Goal: Task Accomplishment & Management: Manage account settings

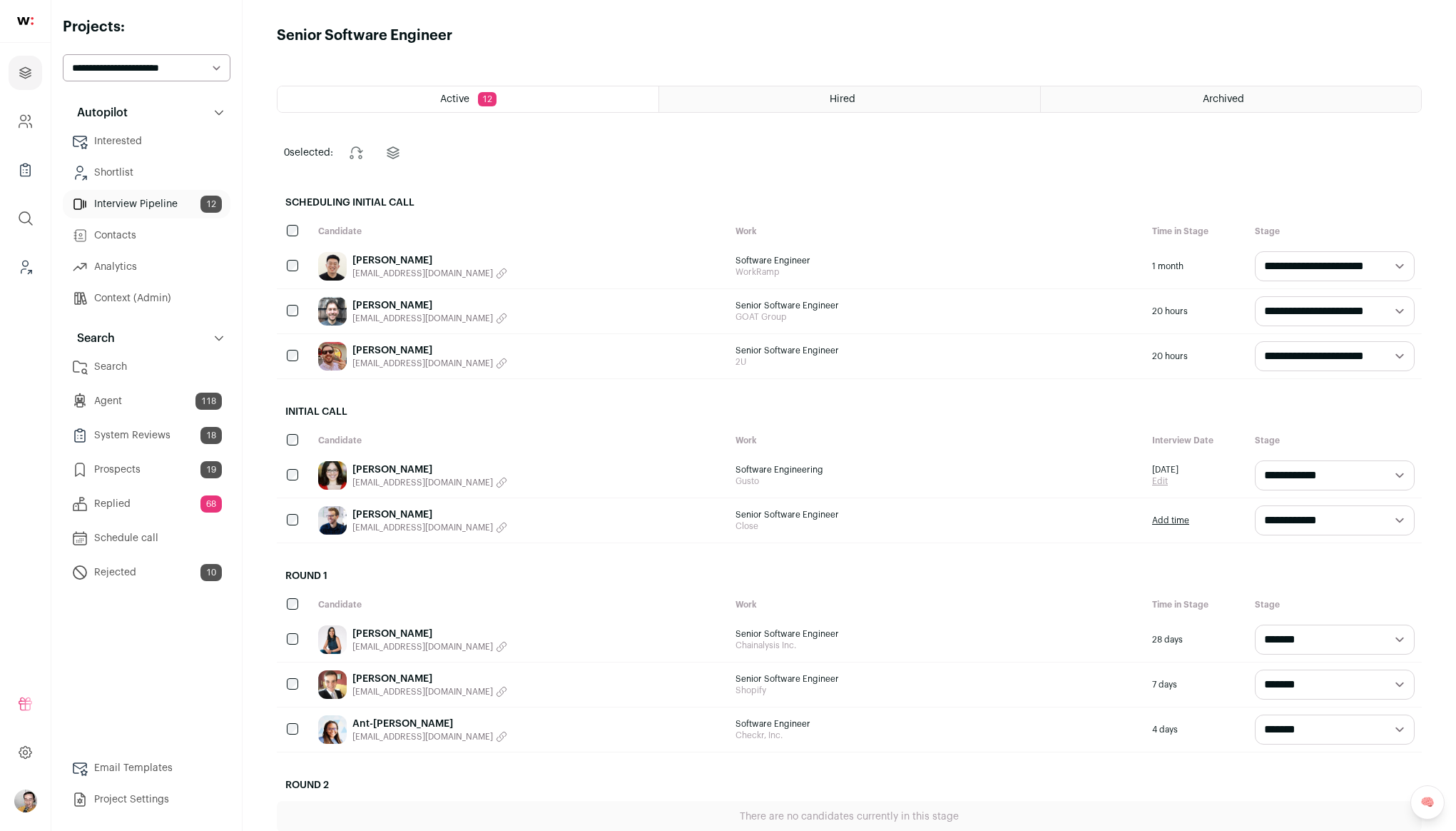
click at [380, 256] on link "Alexander Choi" at bounding box center [429, 260] width 155 height 14
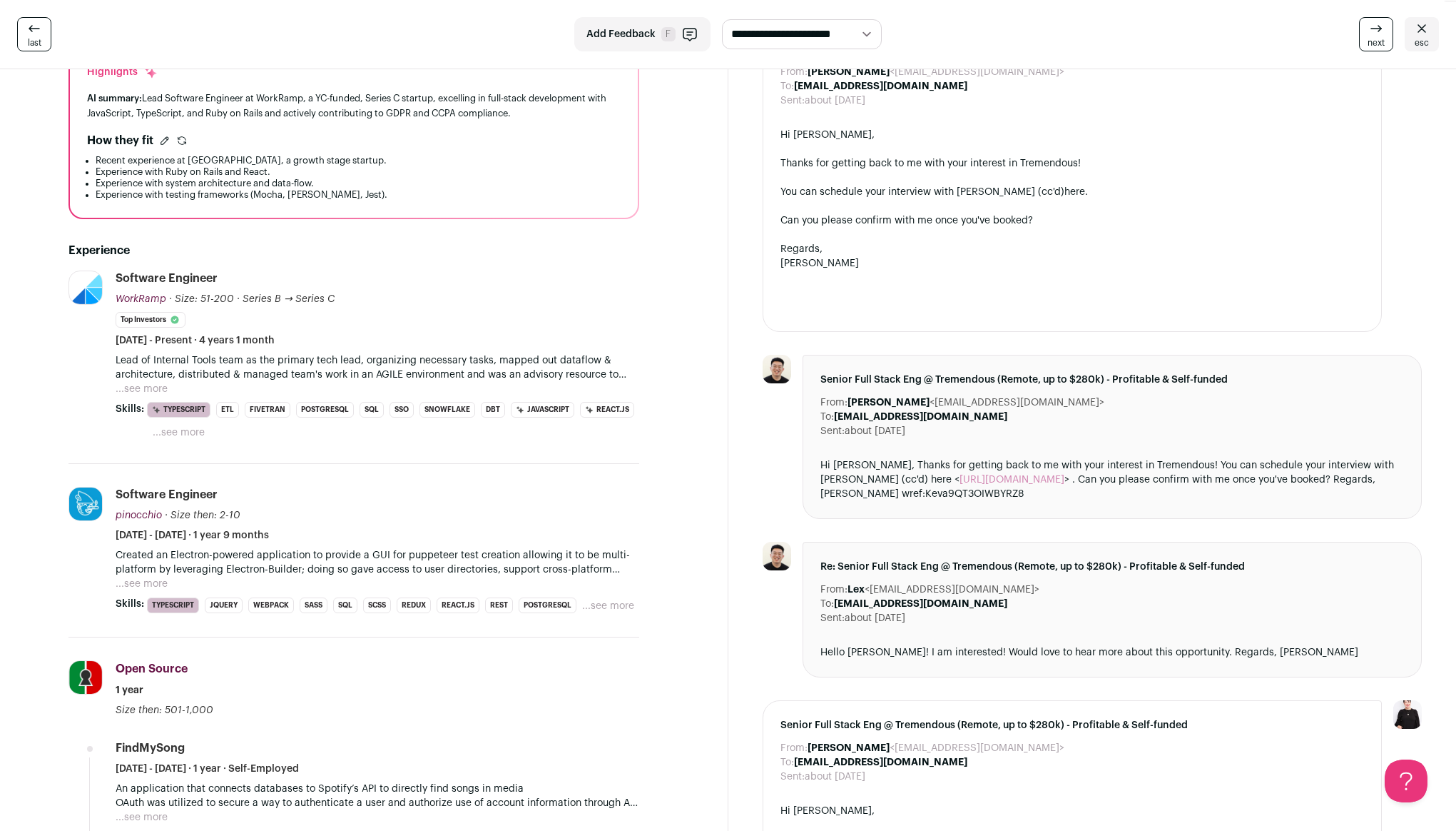
scroll to position [308, 0]
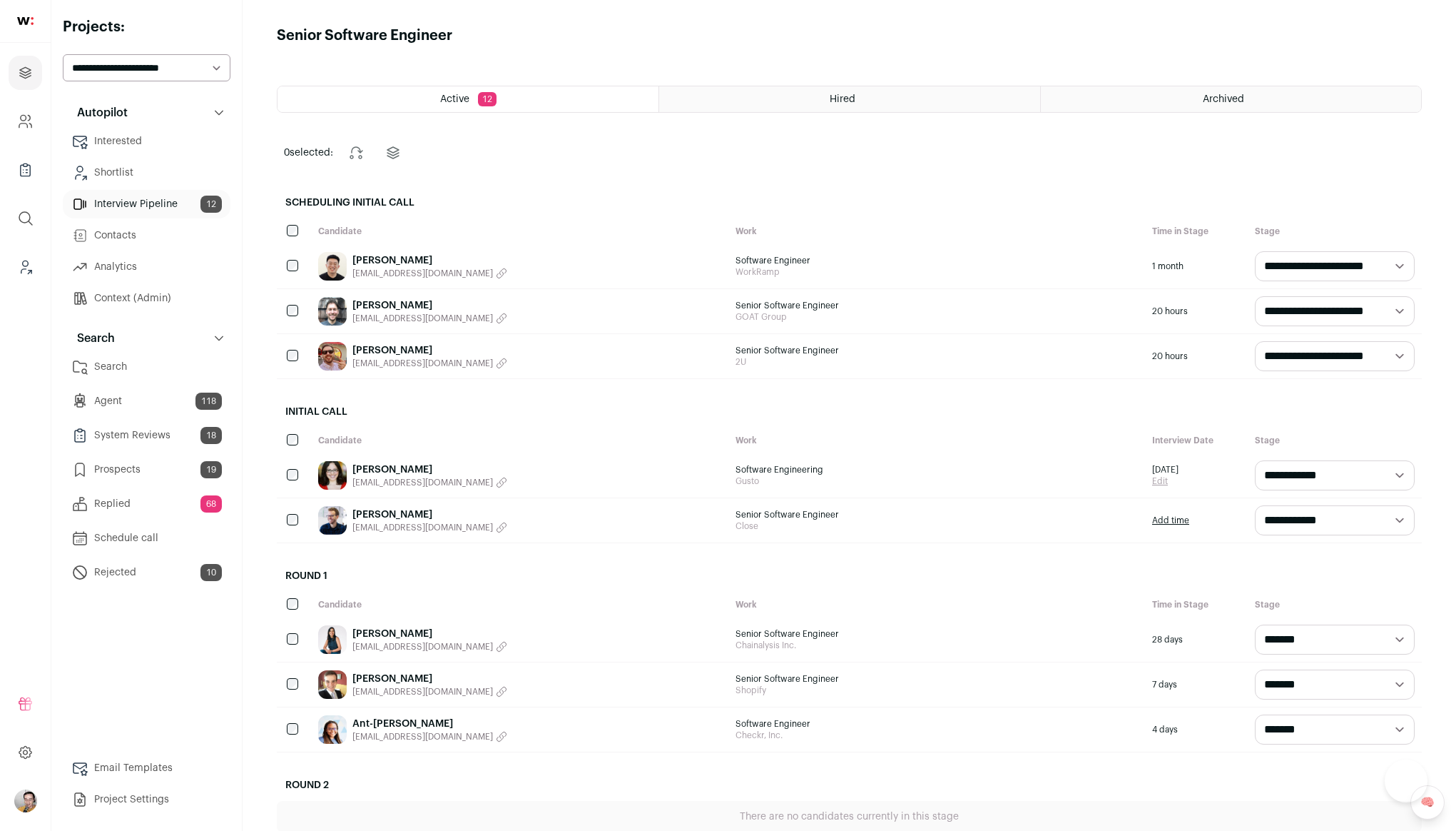
click at [497, 316] on icon "button" at bounding box center [502, 319] width 10 height 10
click at [497, 310] on div "Nicholas Fuhs Copied email!" at bounding box center [520, 311] width 417 height 44
click at [509, 301] on div "Nicholas Fuhs nfuhs55@gmail.com" at bounding box center [520, 311] width 417 height 44
click at [552, 328] on div "Nicholas Fuhs nfuhs55@gmail.com" at bounding box center [520, 311] width 417 height 44
click at [377, 305] on link "Nicholas Fuhs" at bounding box center [429, 306] width 155 height 14
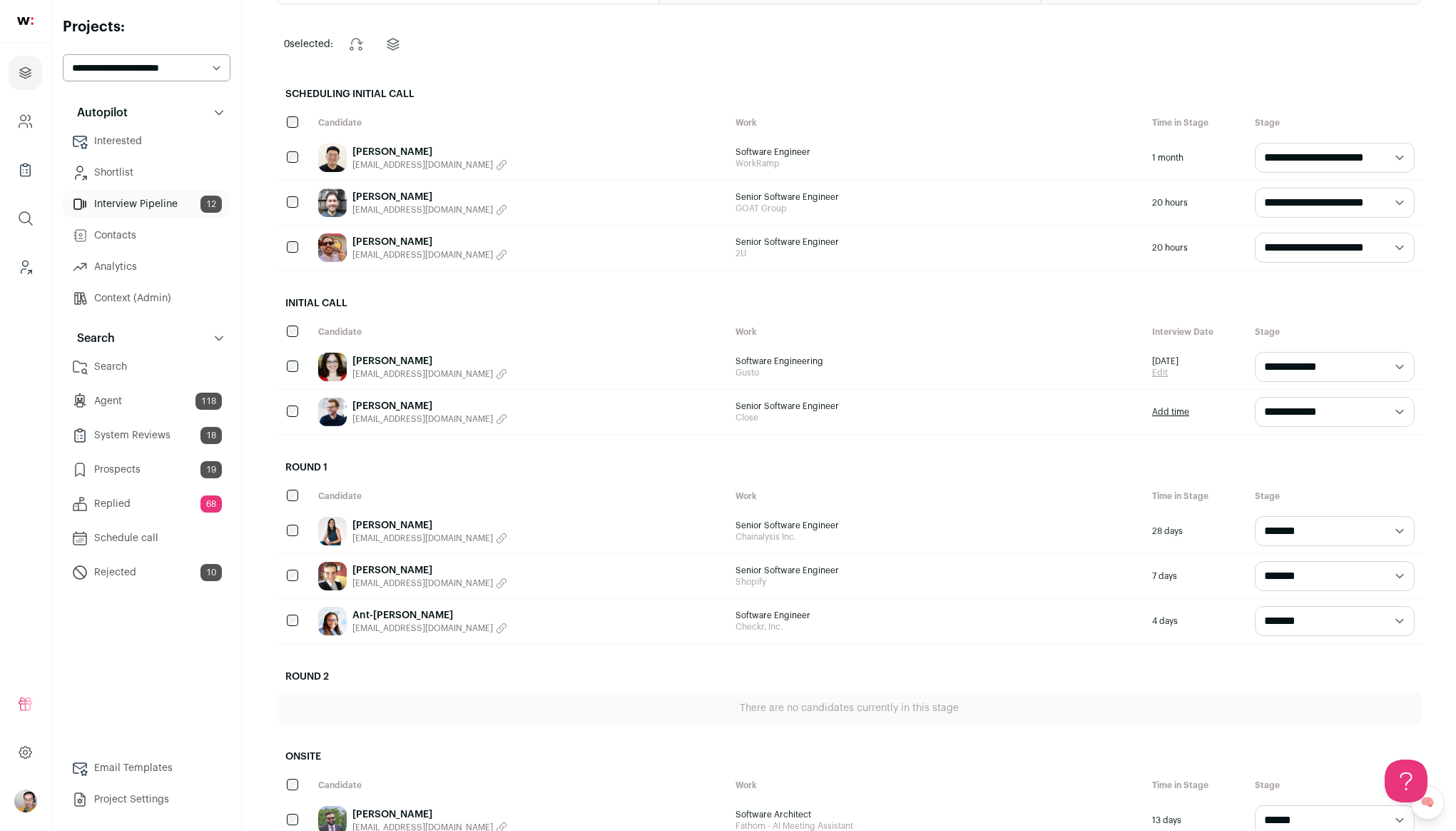
scroll to position [106, 0]
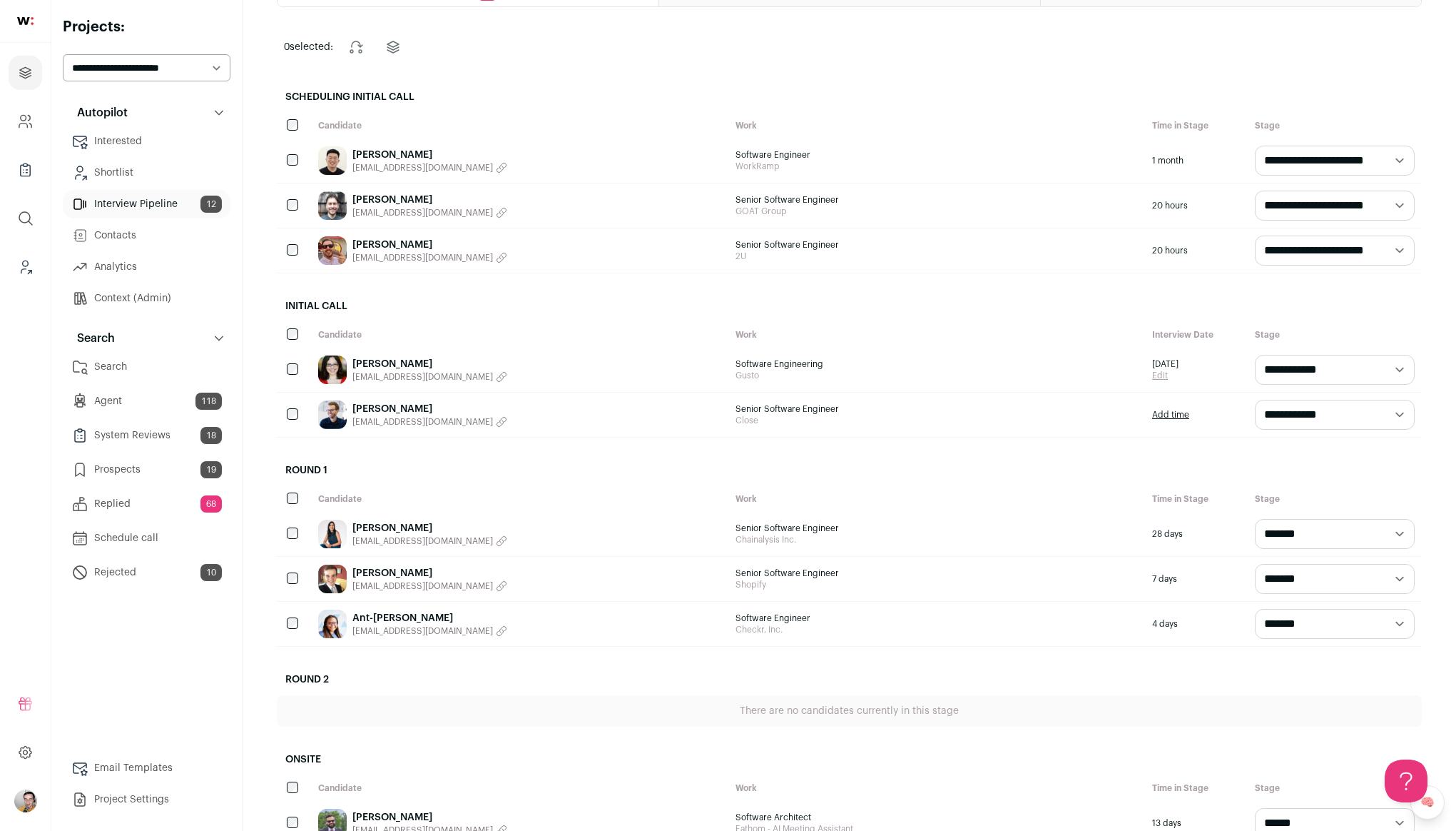
click at [371, 252] on span "dakotajwilliams@gmail.com" at bounding box center [422, 257] width 140 height 11
click at [371, 252] on button "Copied email!" at bounding box center [392, 257] width 80 height 11
click at [374, 238] on link "Dakota Williams" at bounding box center [392, 244] width 80 height 14
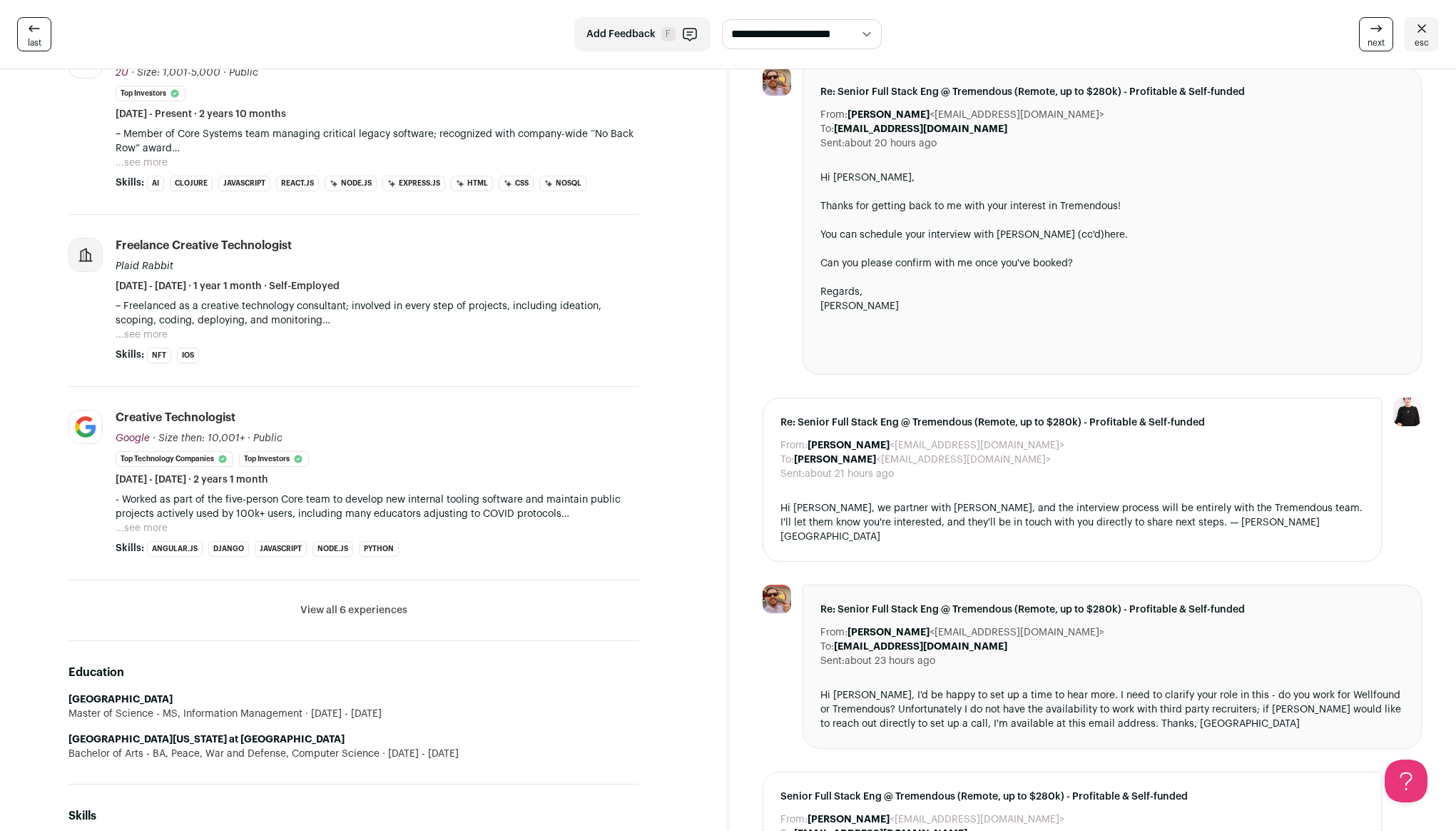
scroll to position [577, 0]
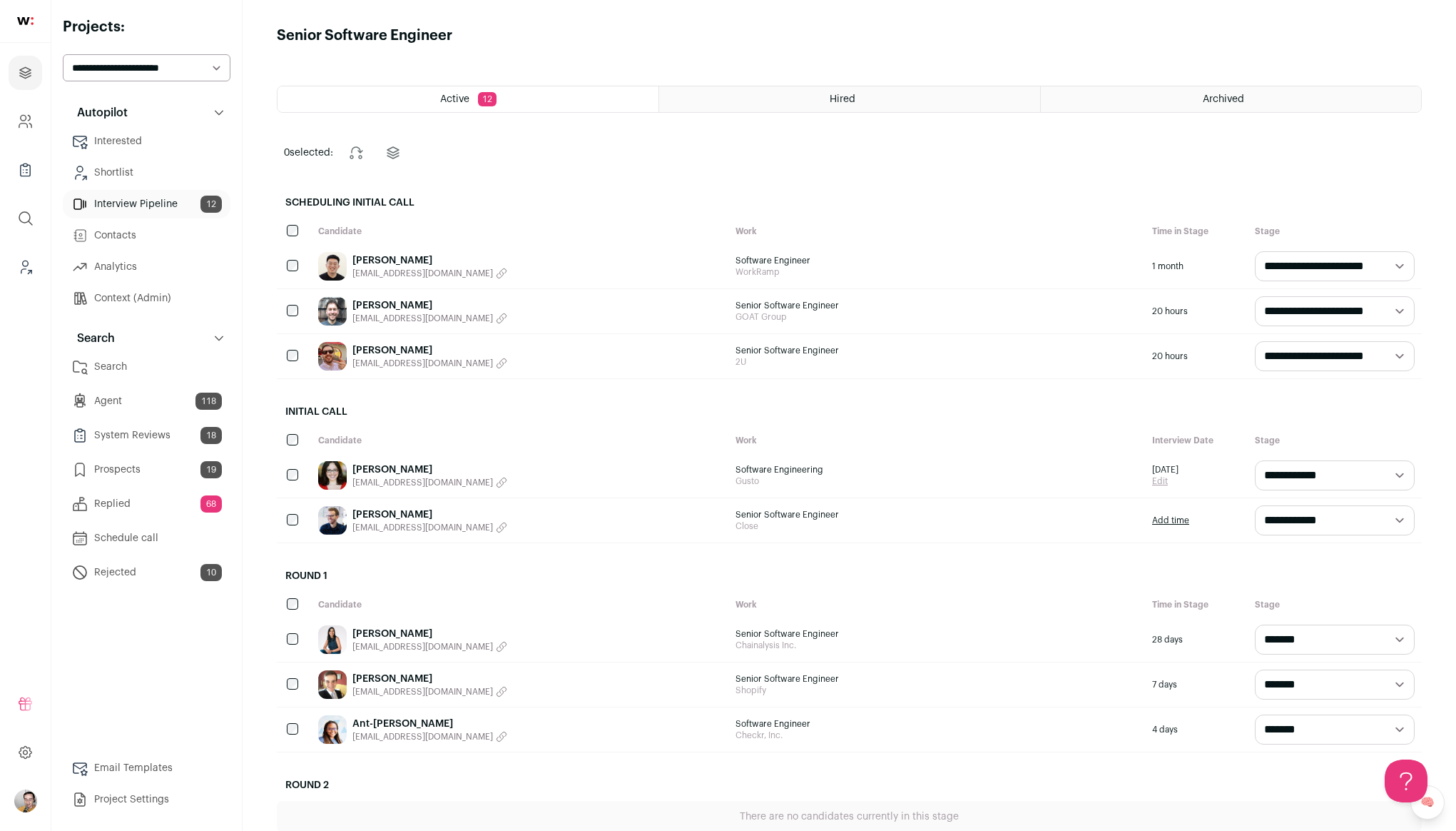
click at [329, 354] on img at bounding box center [332, 356] width 29 height 29
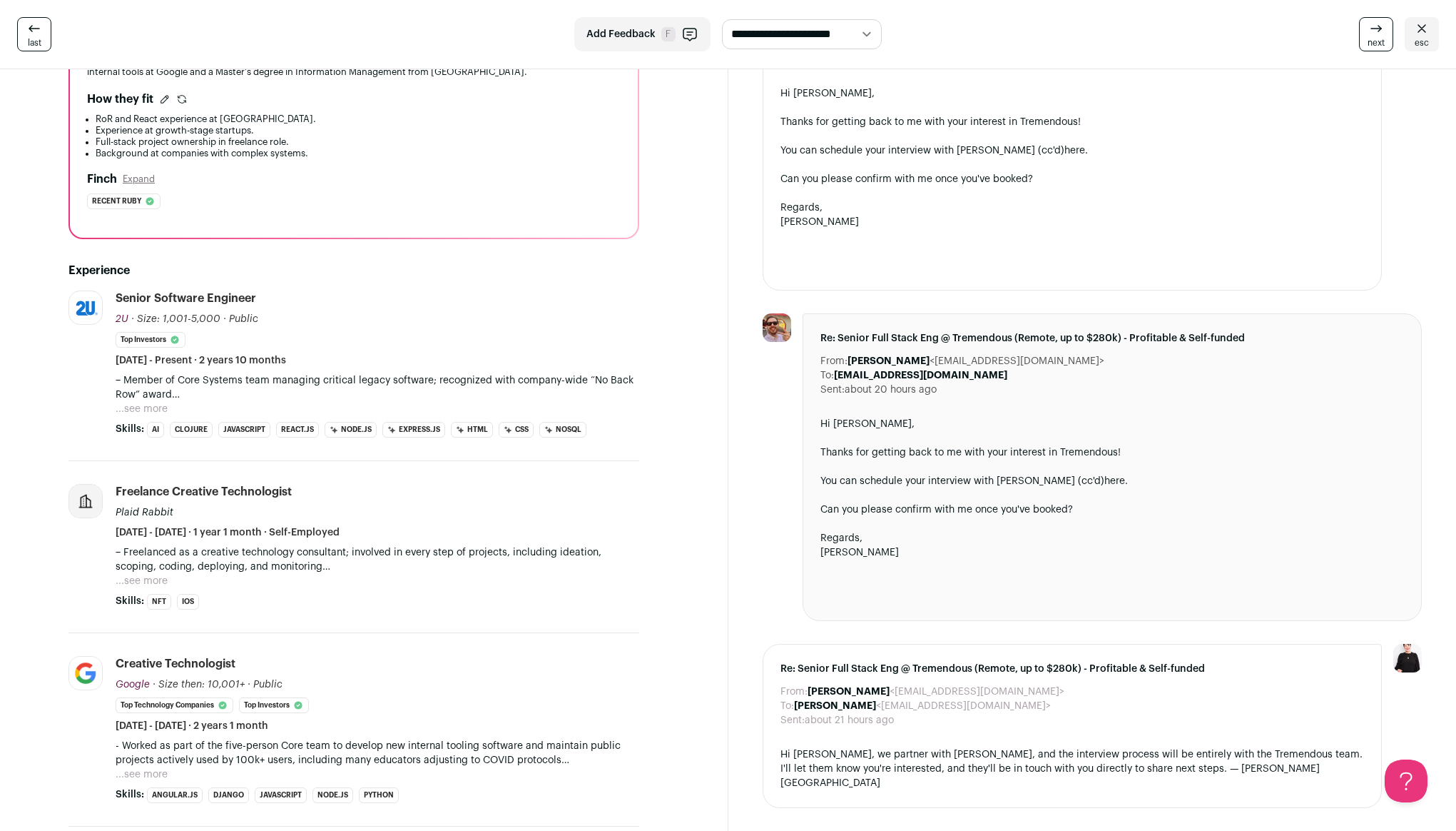
scroll to position [297, 0]
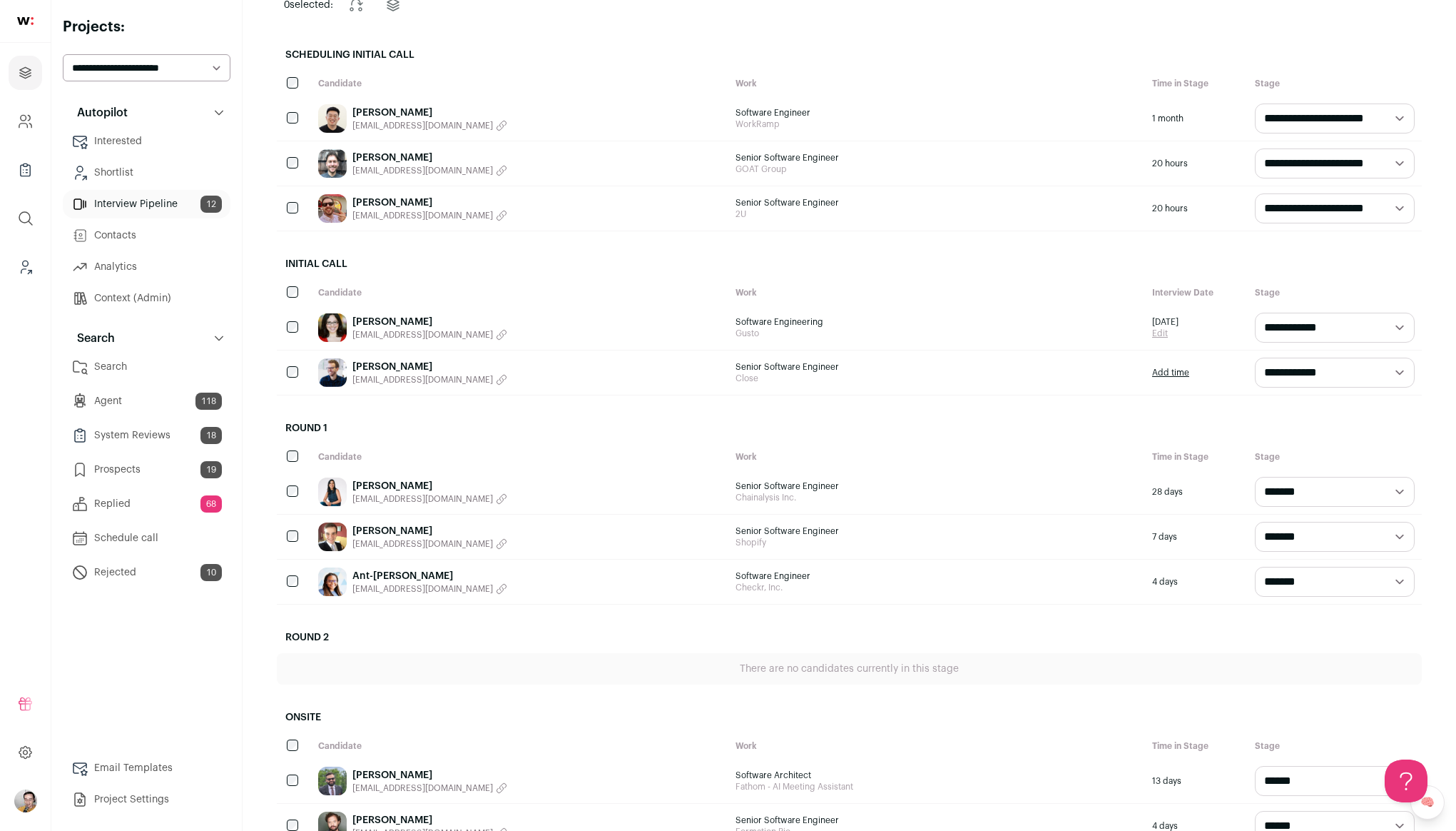
scroll to position [151, 0]
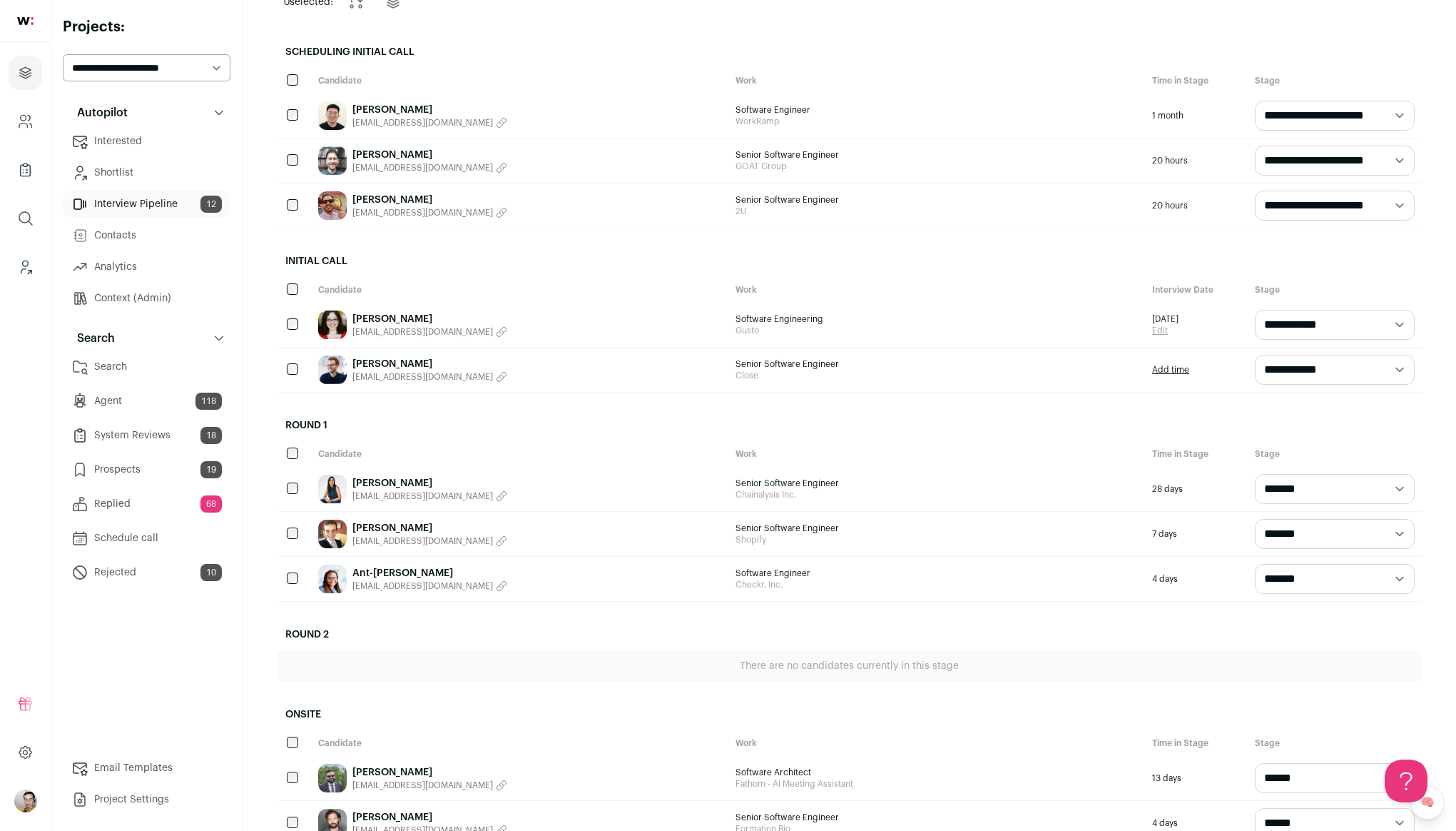
click at [331, 322] on img at bounding box center [332, 325] width 29 height 29
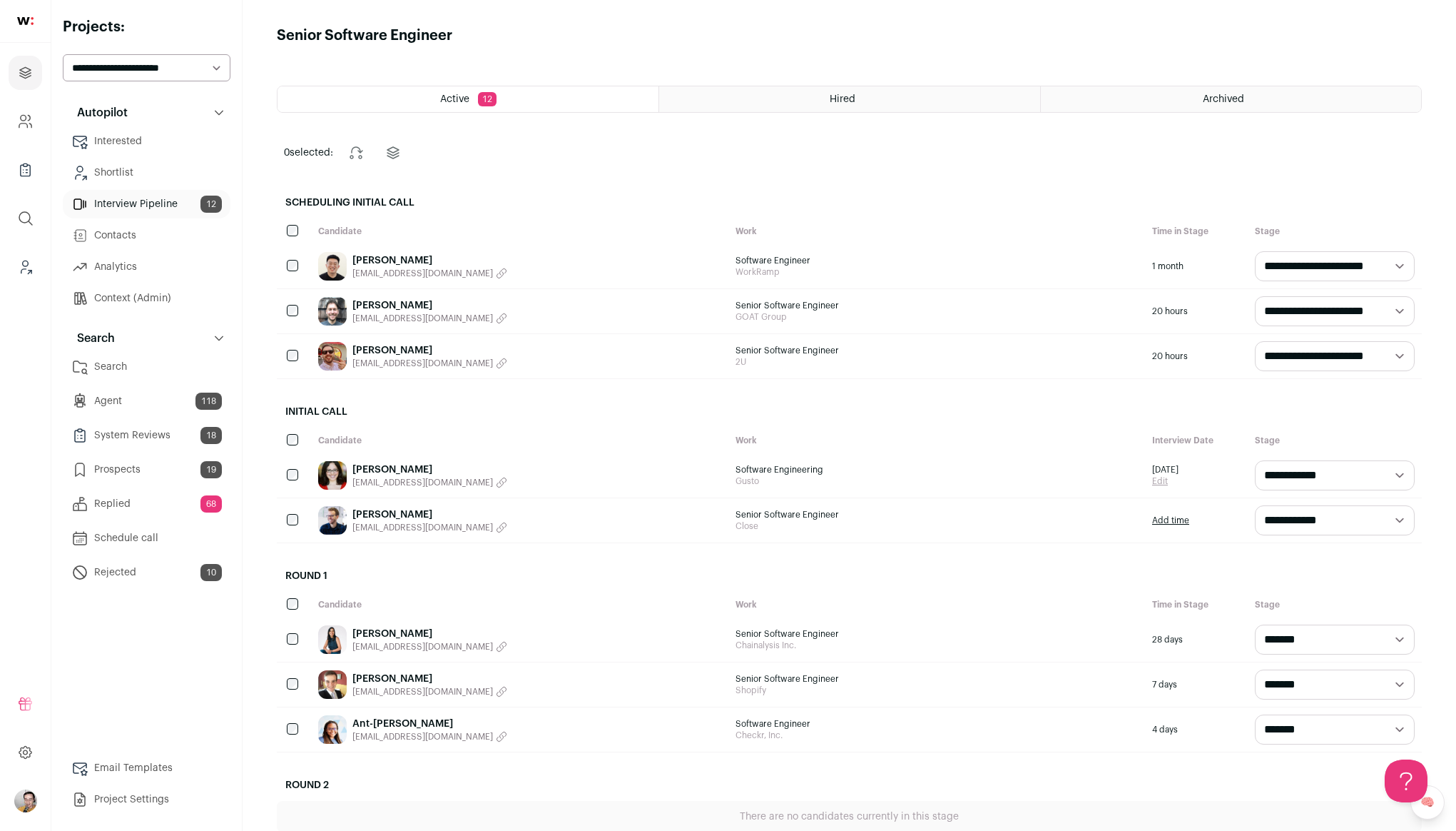
click at [332, 521] on html "Projects Company and ATS Settings Company Lists (Experimental) Global Search Le…" at bounding box center [728, 596] width 1456 height 1192
click at [337, 533] on img at bounding box center [332, 521] width 29 height 29
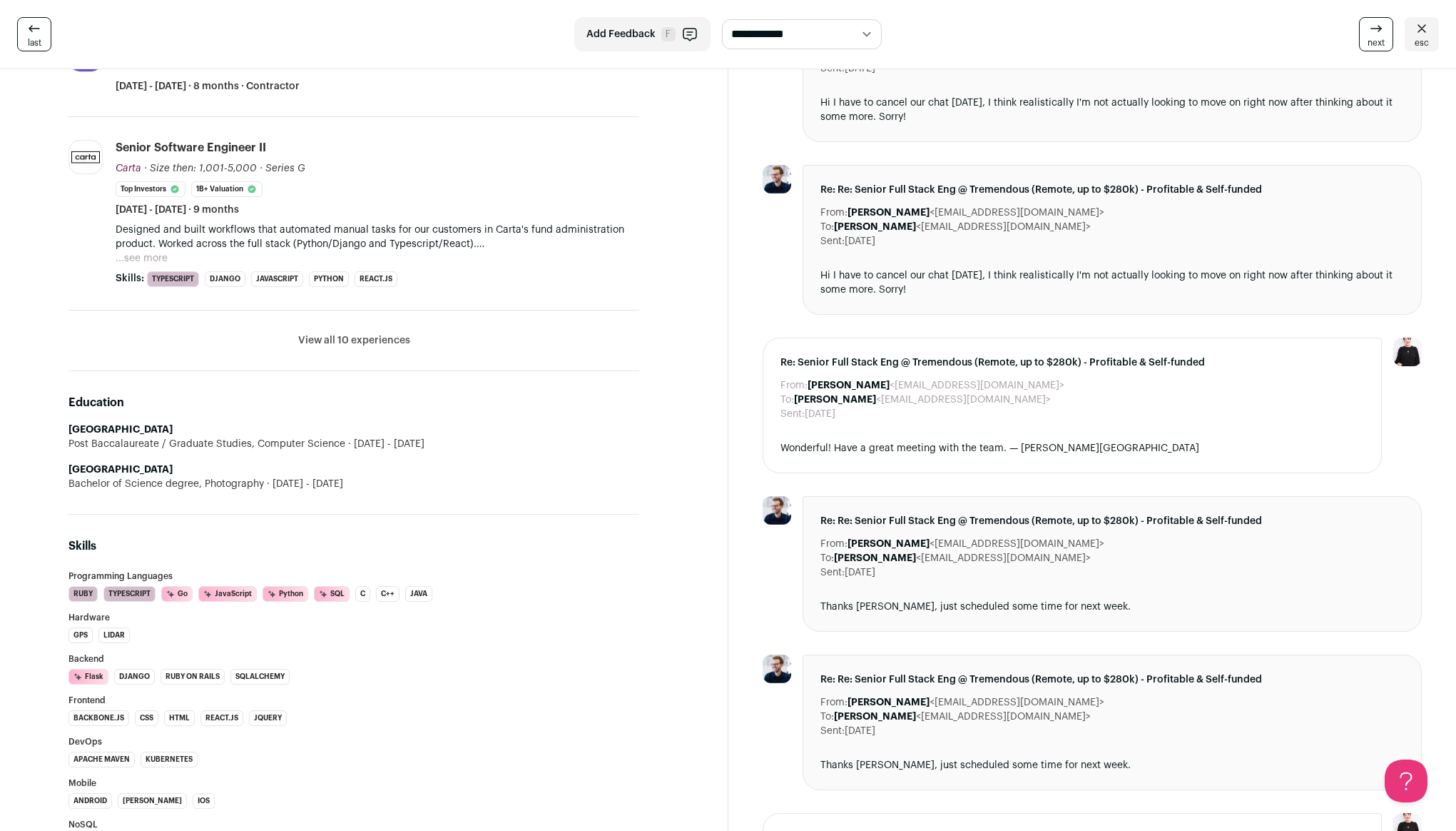
scroll to position [521, 0]
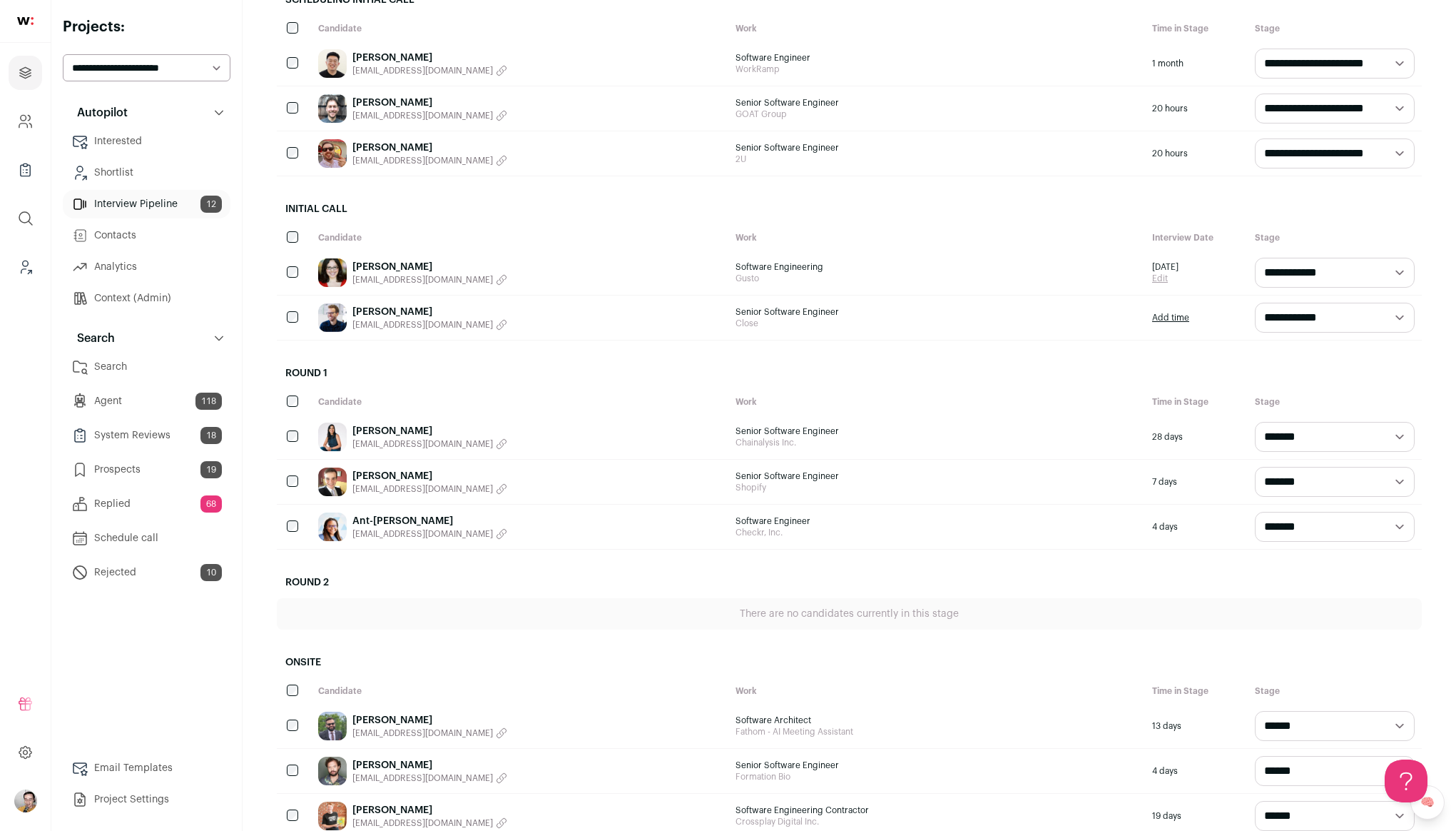
scroll to position [361, 0]
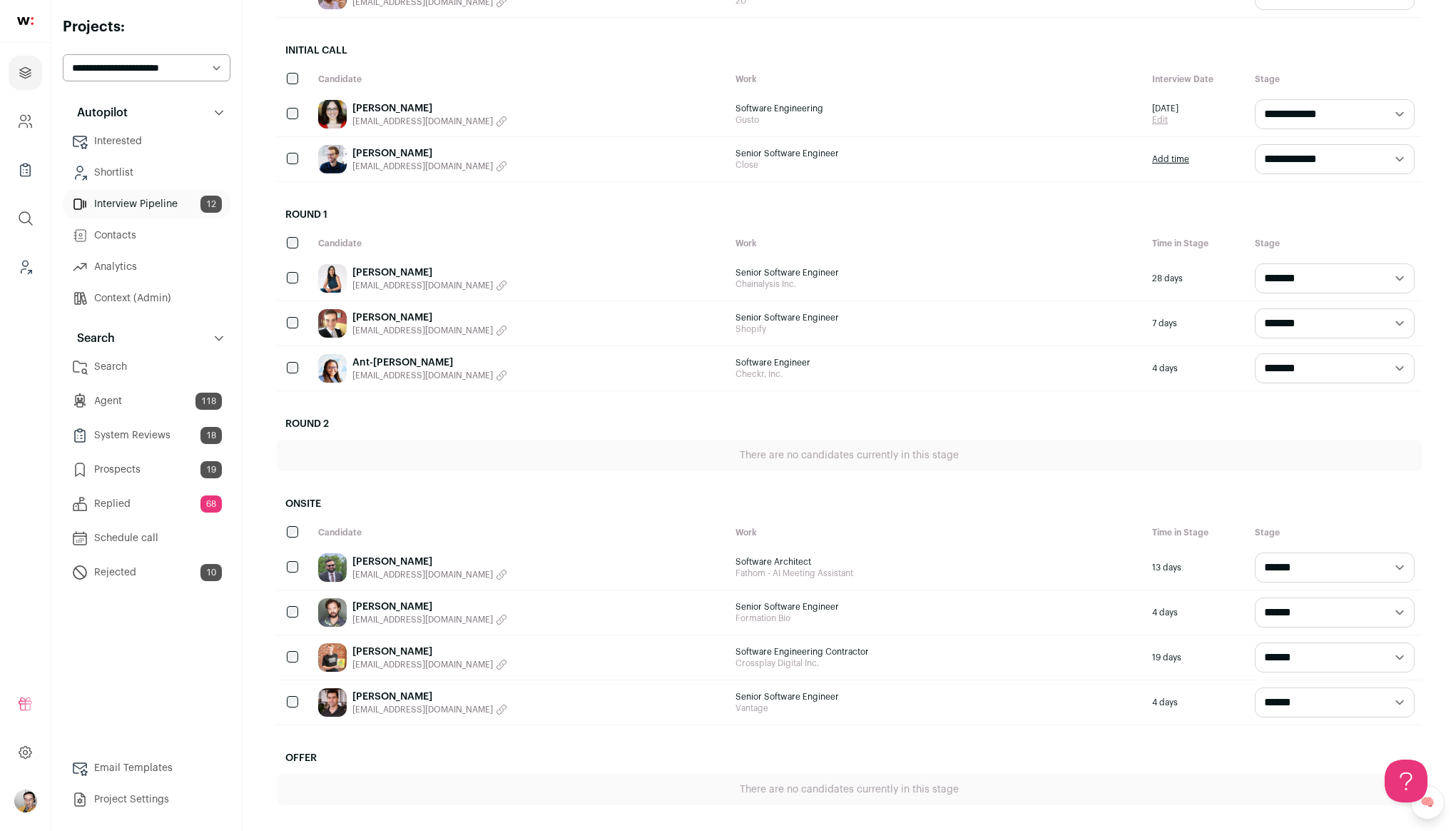
click at [325, 279] on img at bounding box center [332, 279] width 29 height 29
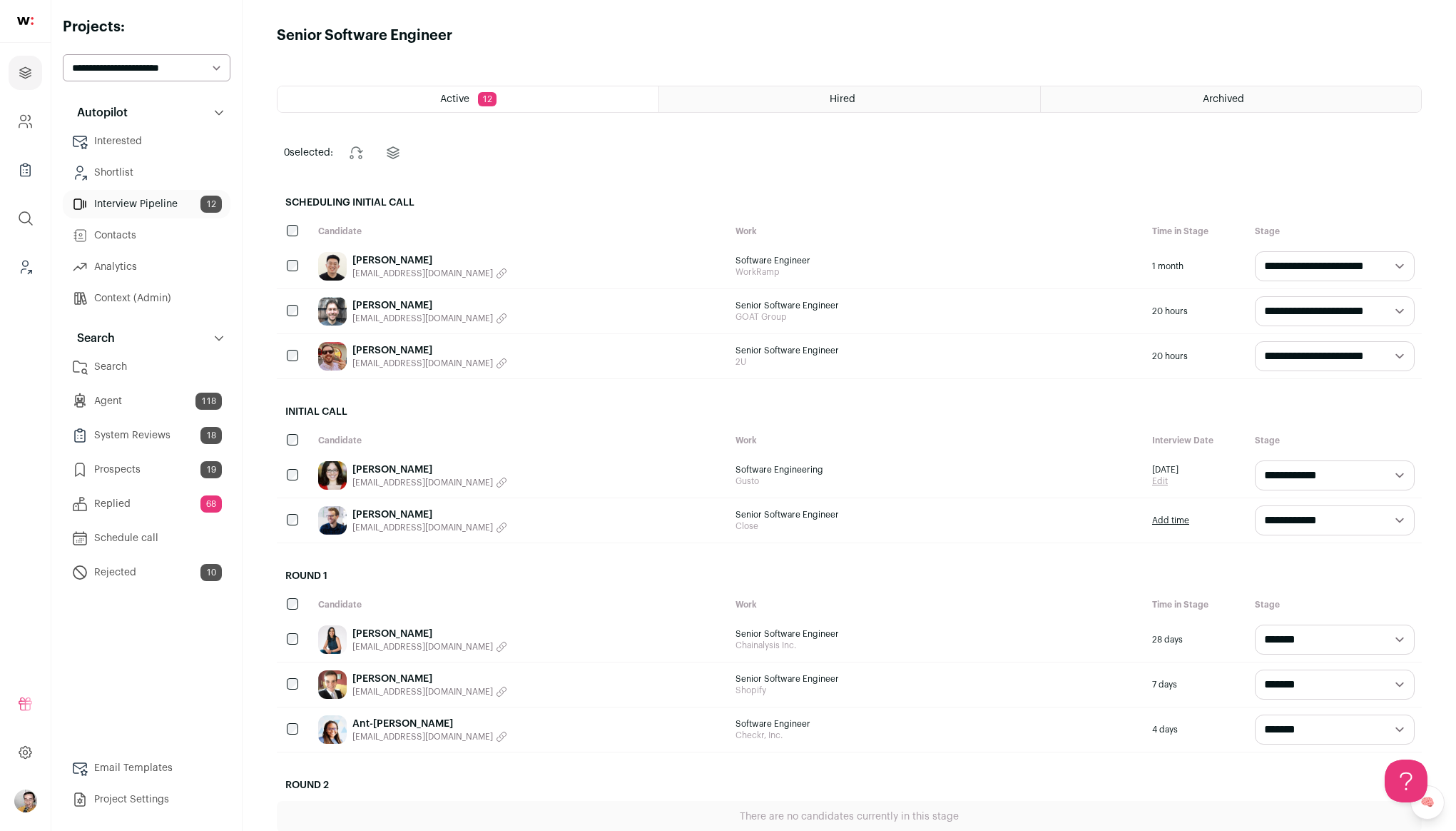
click at [328, 727] on img at bounding box center [332, 729] width 29 height 29
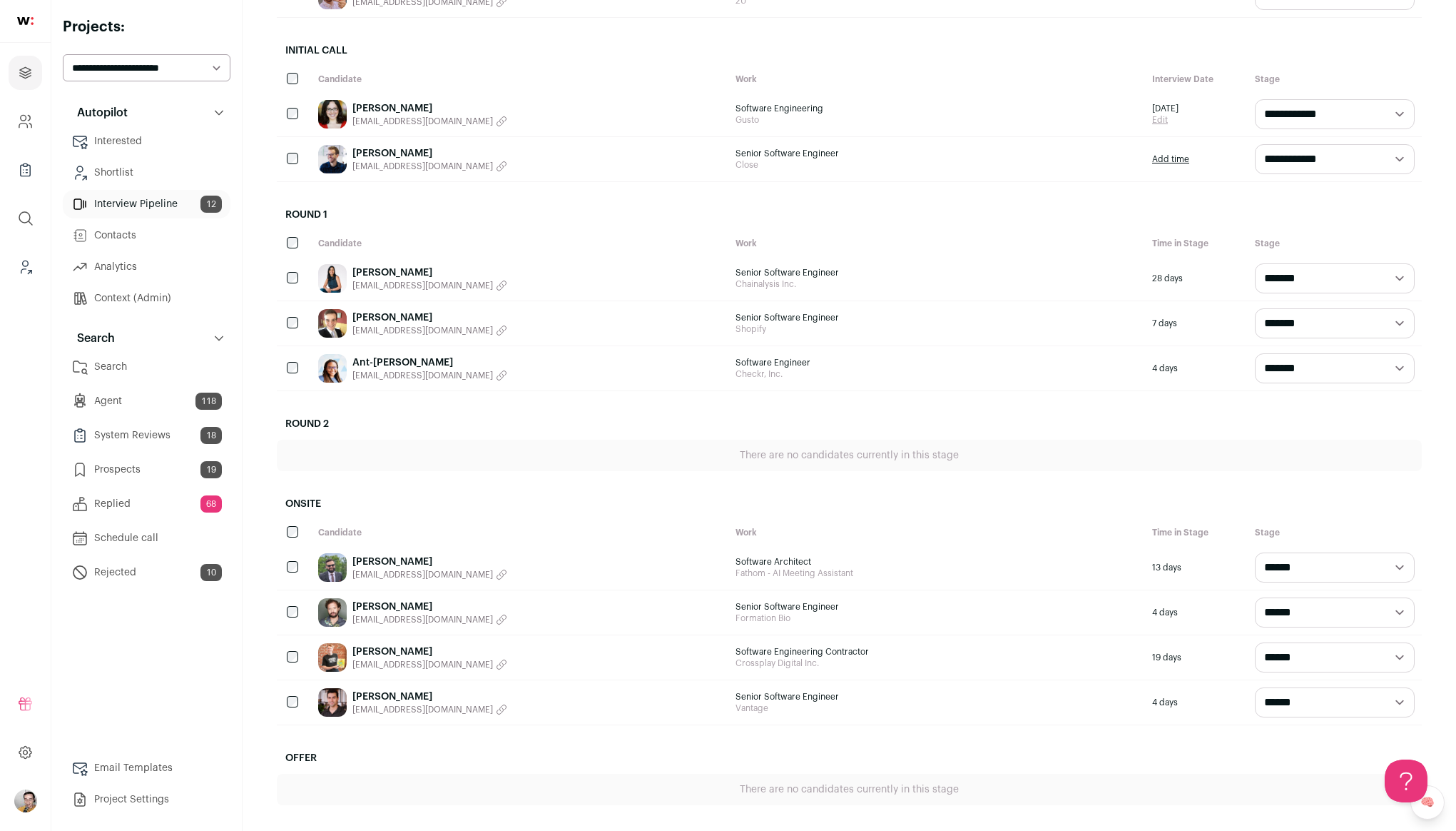
click at [331, 560] on img at bounding box center [332, 567] width 29 height 29
click at [333, 702] on img at bounding box center [332, 702] width 29 height 29
click at [331, 698] on img at bounding box center [332, 702] width 29 height 29
click at [336, 654] on img at bounding box center [332, 657] width 29 height 29
click at [341, 609] on img at bounding box center [332, 613] width 29 height 29
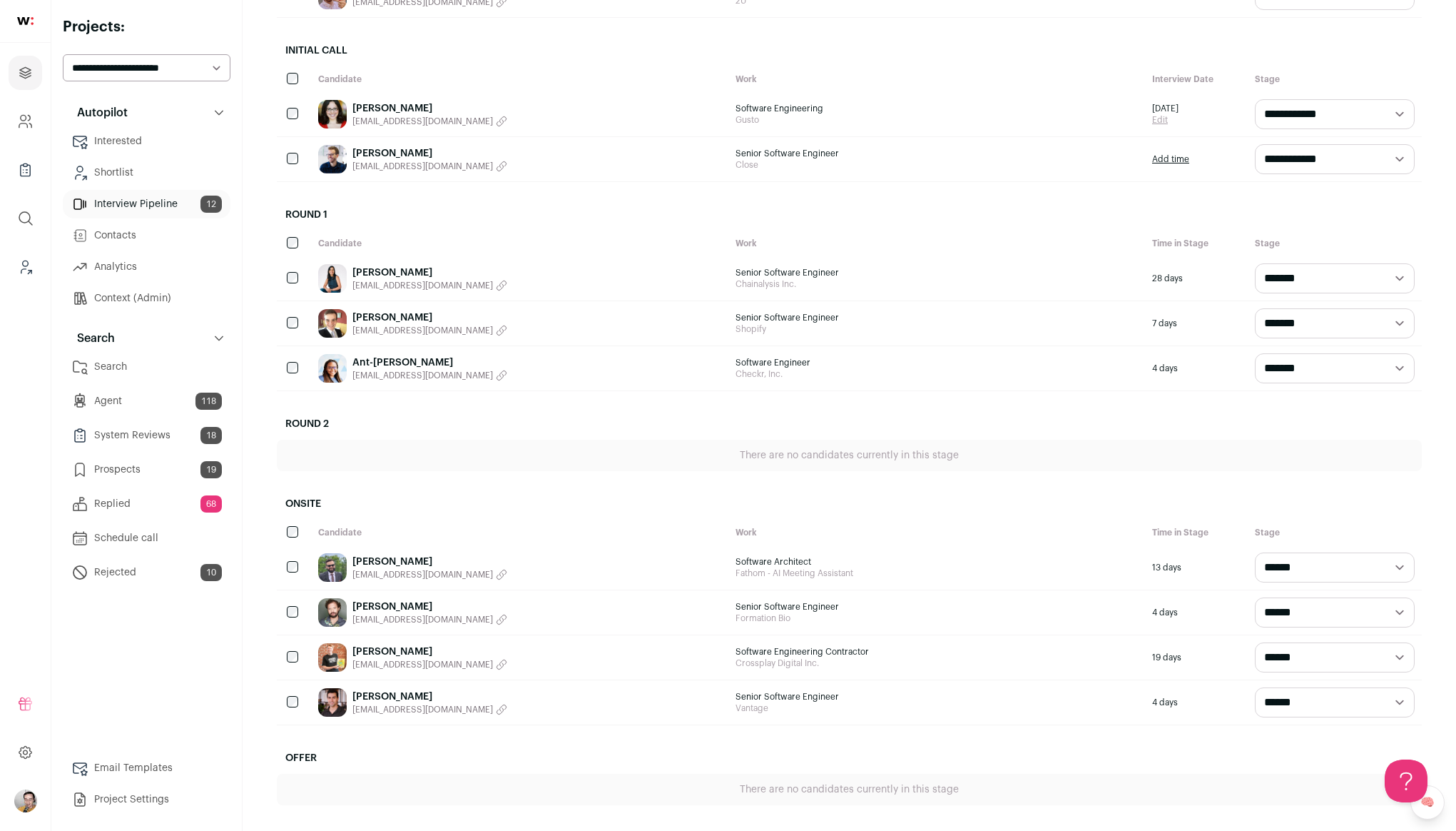
click at [338, 563] on img at bounding box center [332, 567] width 29 height 29
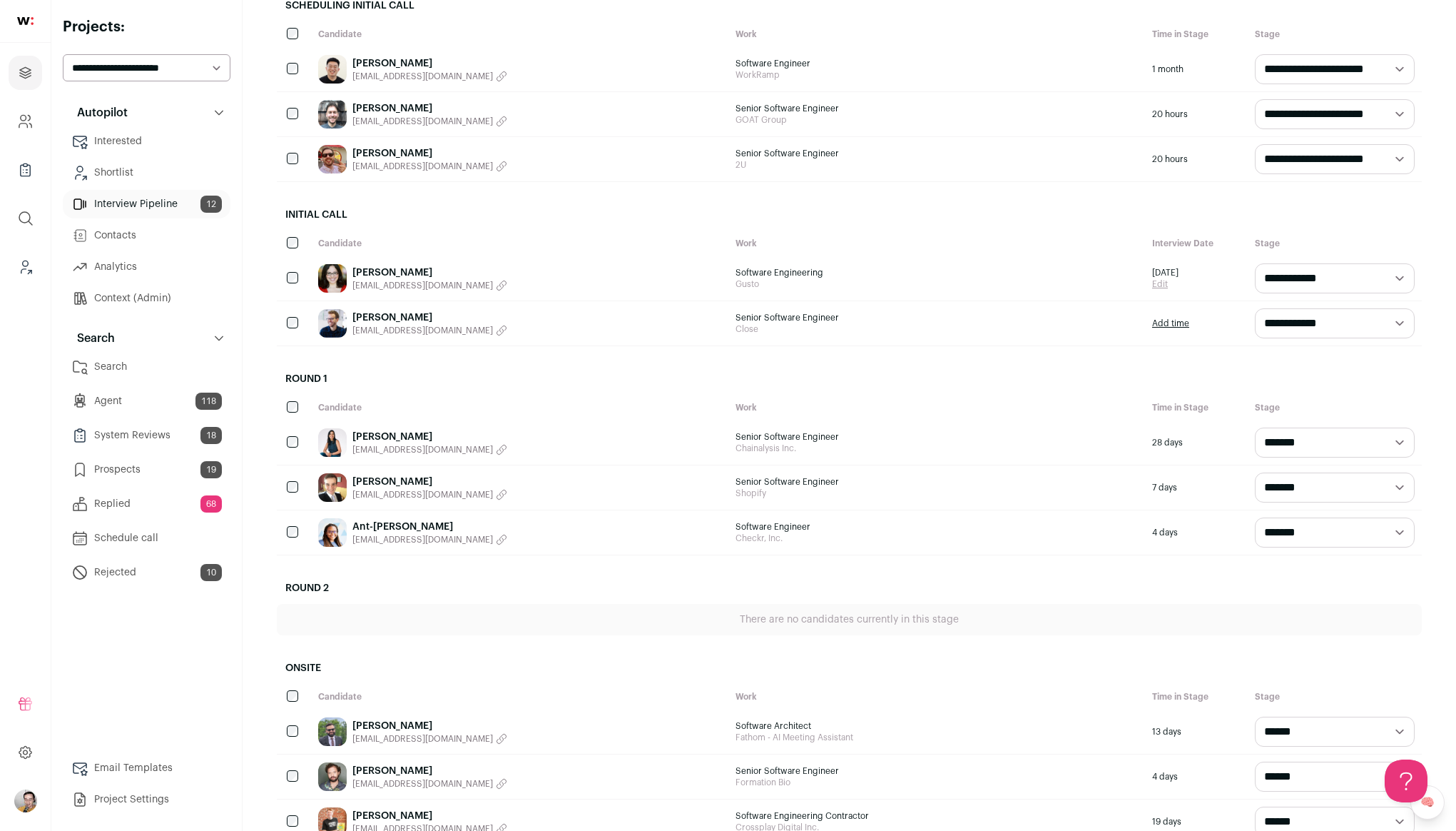
click at [332, 540] on img at bounding box center [332, 533] width 29 height 29
click at [325, 474] on img at bounding box center [332, 487] width 29 height 29
click at [325, 439] on img at bounding box center [332, 443] width 29 height 29
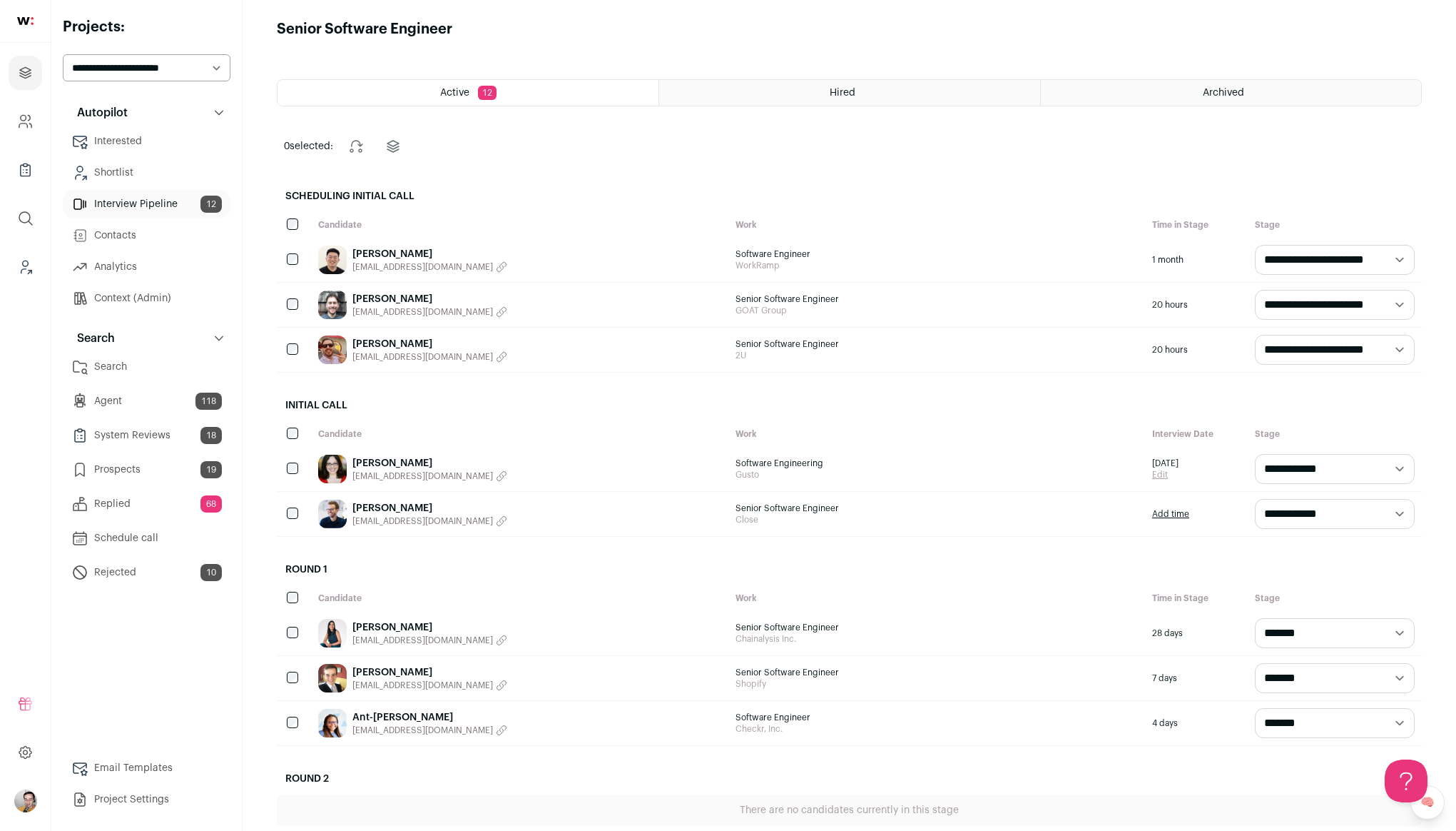
click at [329, 518] on img at bounding box center [332, 514] width 29 height 29
click at [819, 247] on div "Software Engineer WorkRamp" at bounding box center [937, 260] width 417 height 44
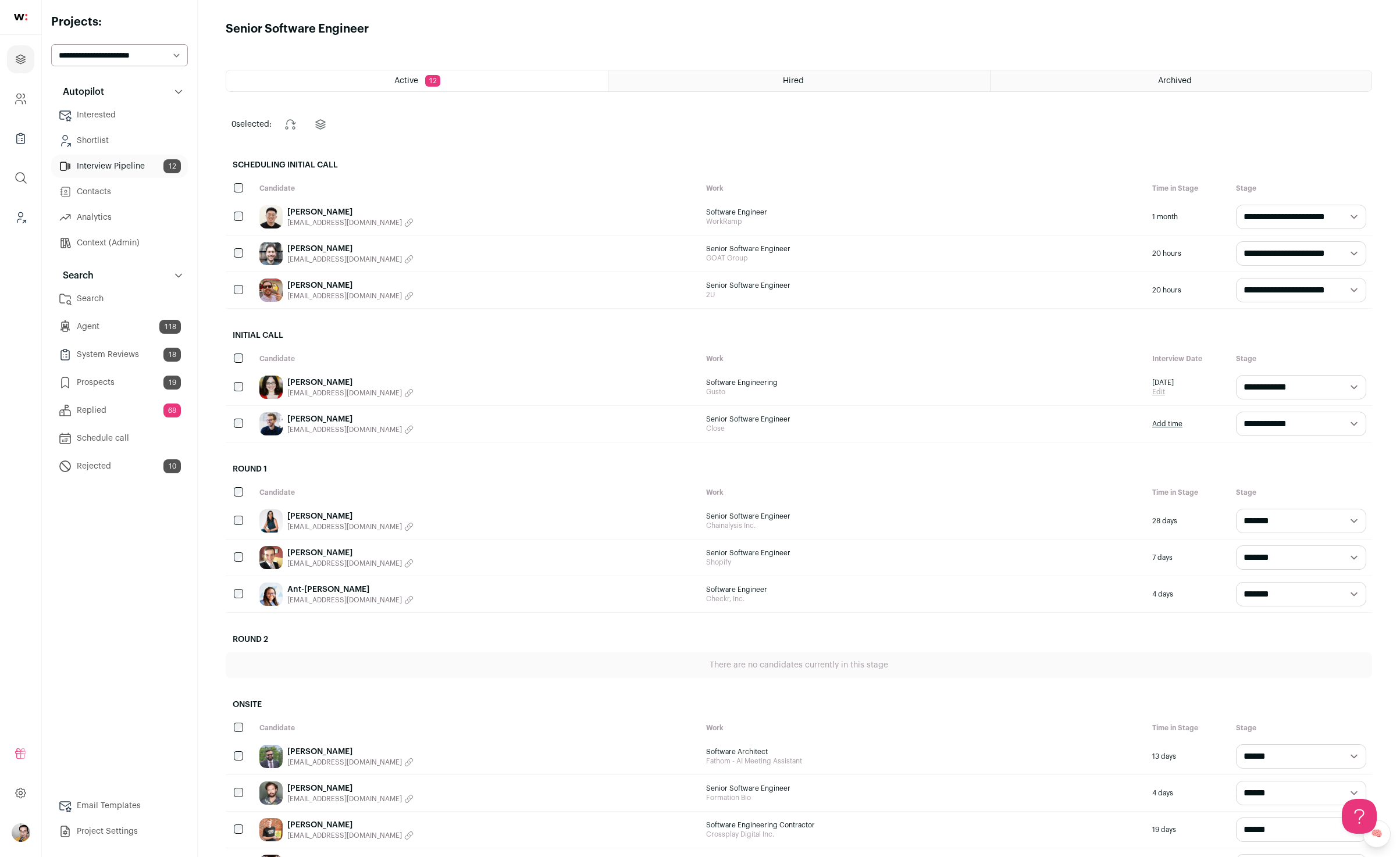
click at [314, 211] on link "Alexander Choi" at bounding box center [350, 212] width 126 height 12
click at [311, 249] on link "[PERSON_NAME]" at bounding box center [350, 249] width 126 height 12
click at [308, 284] on link "Dakota Williams" at bounding box center [350, 286] width 126 height 12
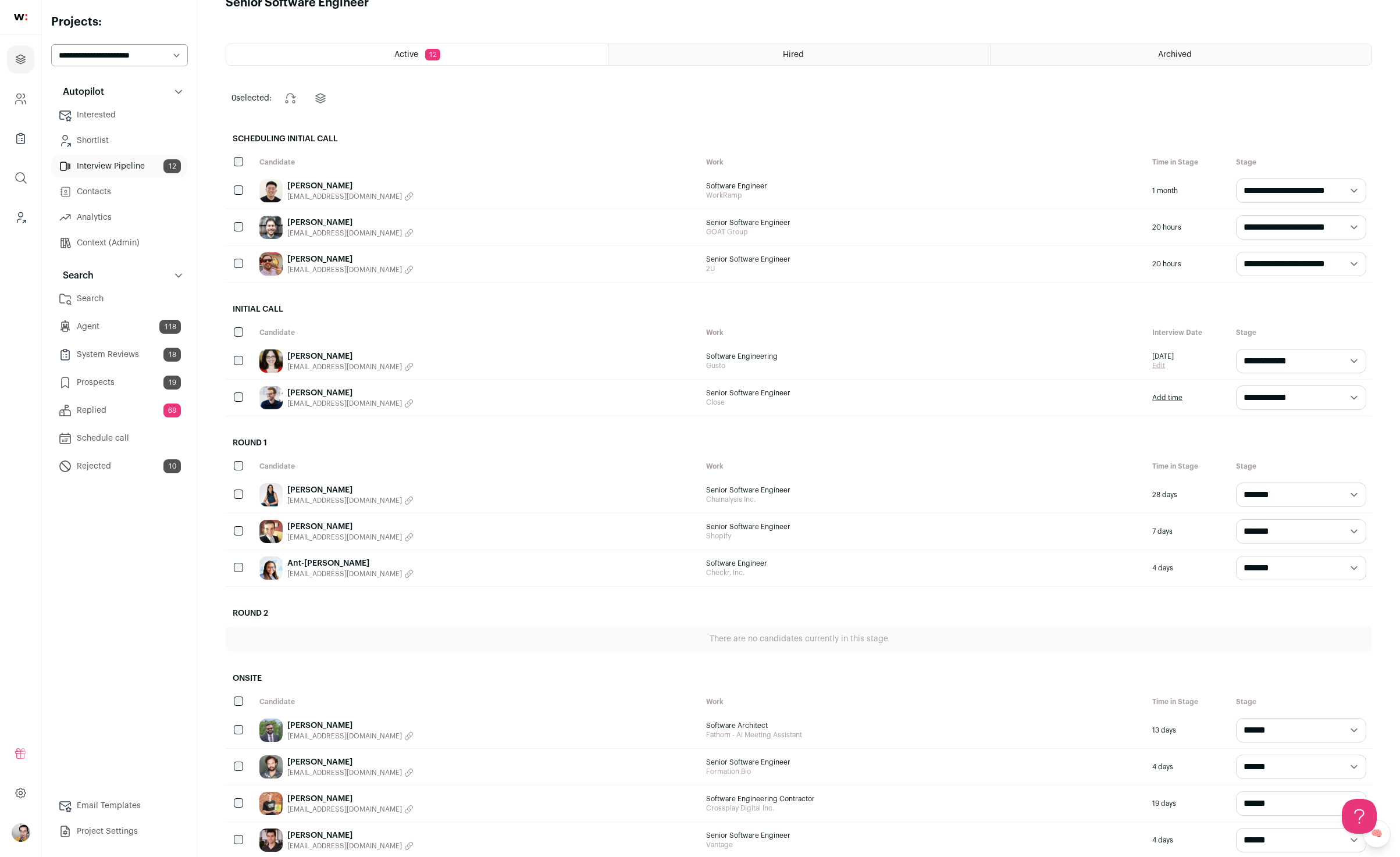
click at [305, 354] on link "Hannah Barudin" at bounding box center [350, 356] width 126 height 12
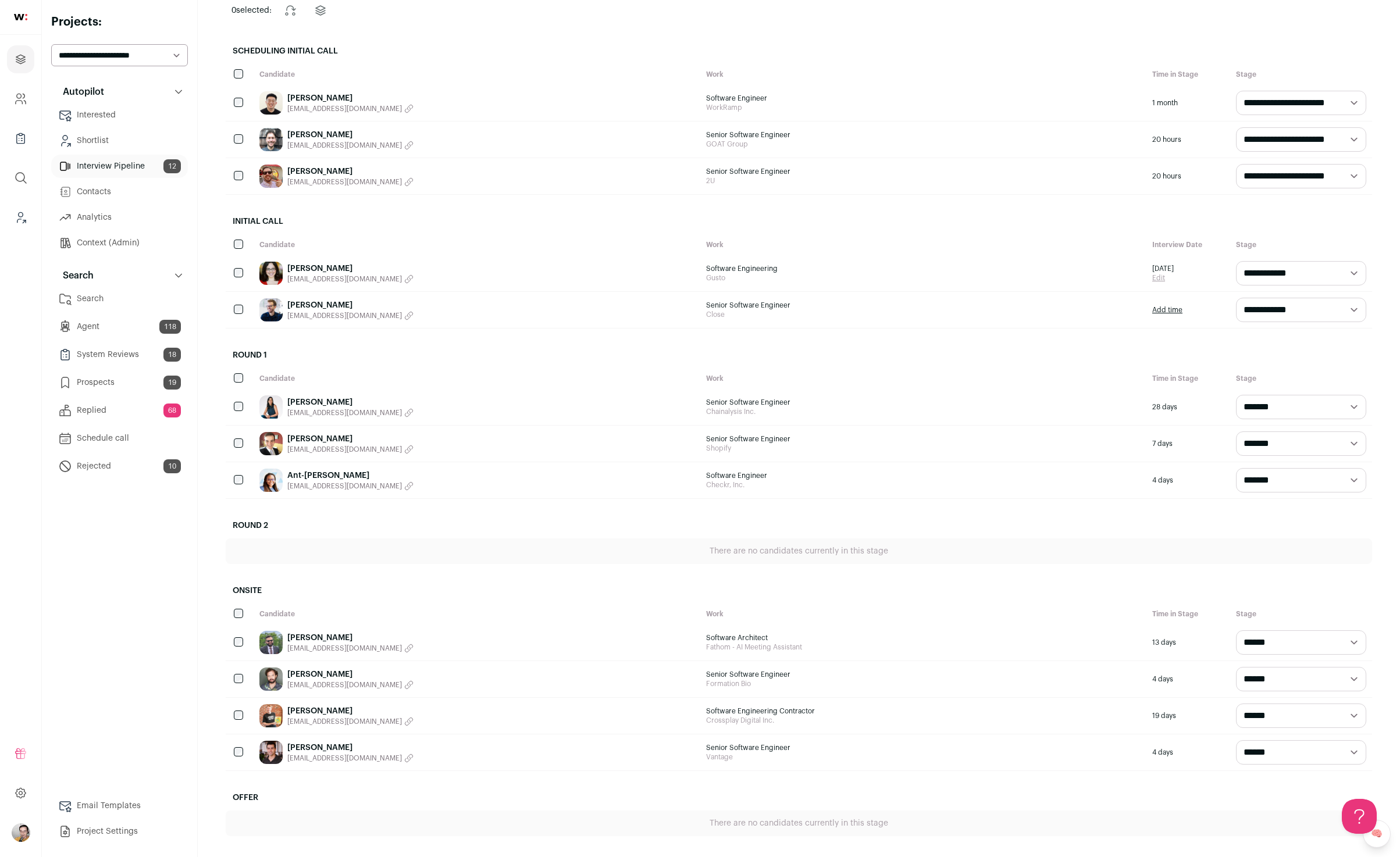
click at [312, 303] on link "Matt Butterfield" at bounding box center [350, 305] width 126 height 12
click at [309, 400] on link "Sneha Durvasula" at bounding box center [350, 402] width 126 height 12
click at [300, 436] on link "[PERSON_NAME]" at bounding box center [350, 439] width 126 height 12
click at [303, 473] on link "Ant-quanique Dancy" at bounding box center [350, 476] width 126 height 12
click at [302, 636] on link "Christopher Corley" at bounding box center [350, 638] width 126 height 12
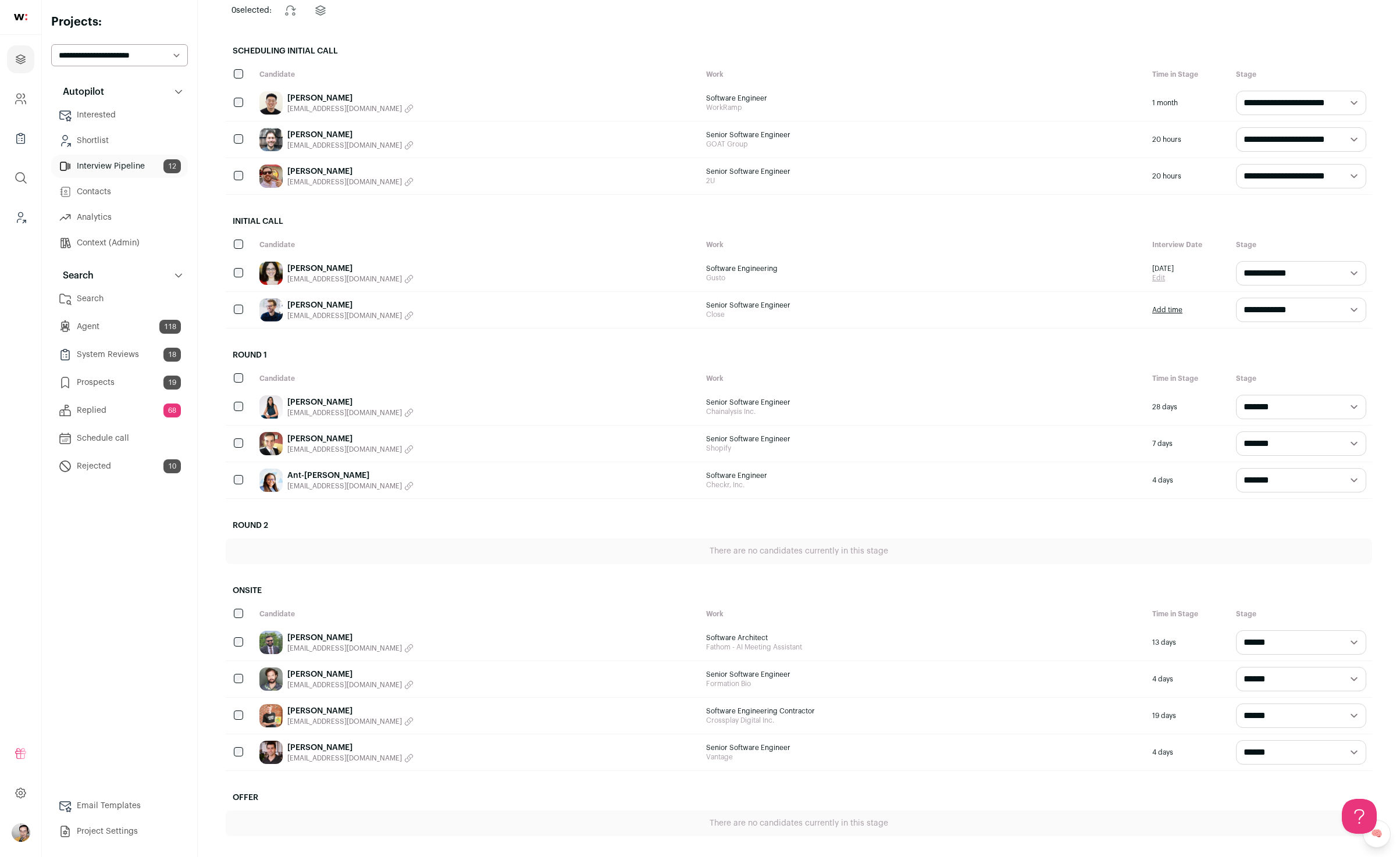
click at [309, 671] on link "Andrew Jaeger" at bounding box center [350, 675] width 126 height 12
click at [313, 709] on link "Tyler Hinman" at bounding box center [350, 711] width 126 height 12
click at [316, 745] on link "[PERSON_NAME]" at bounding box center [350, 748] width 126 height 12
